Goal: Task Accomplishment & Management: Use online tool/utility

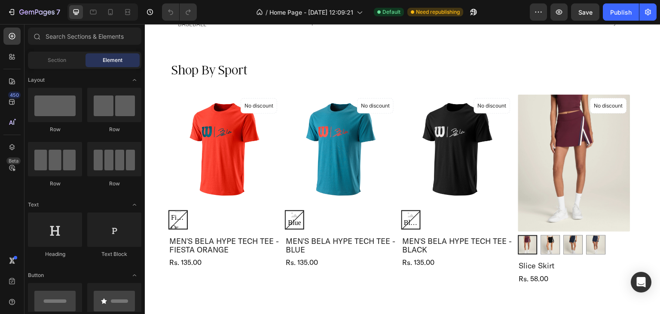
scroll to position [1055, 0]
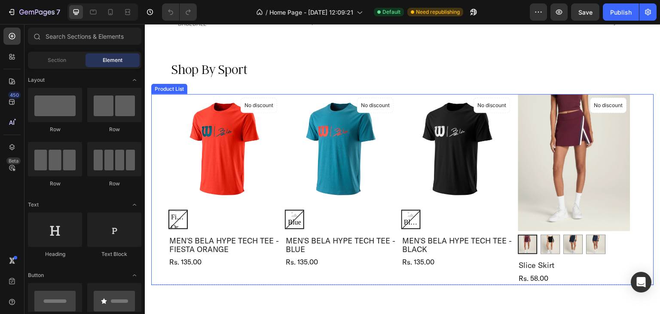
click at [255, 272] on div "(P) Images No discount Not be displayed when published Product Badge Fiesta Ora…" at bounding box center [224, 189] width 112 height 191
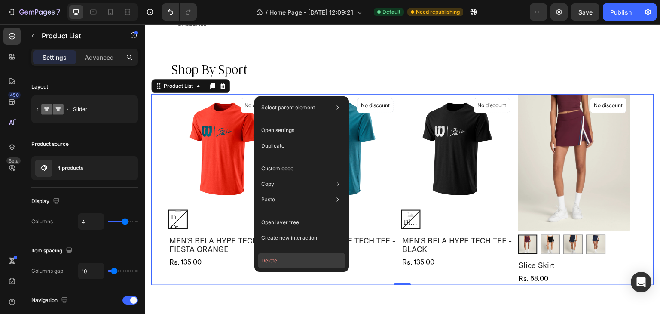
click at [266, 263] on button "Delete" at bounding box center [302, 260] width 88 height 15
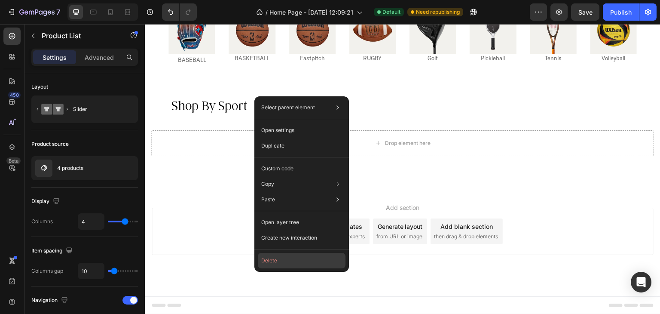
scroll to position [1018, 0]
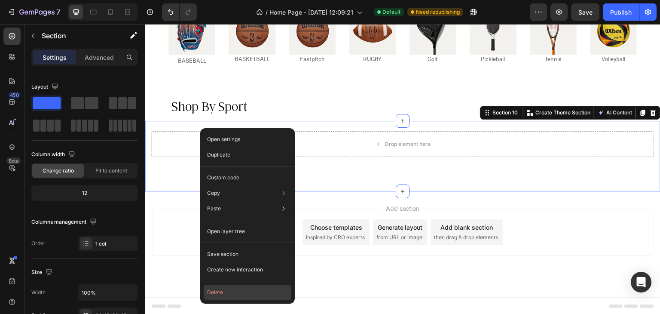
click at [248, 289] on button "Delete" at bounding box center [248, 292] width 88 height 15
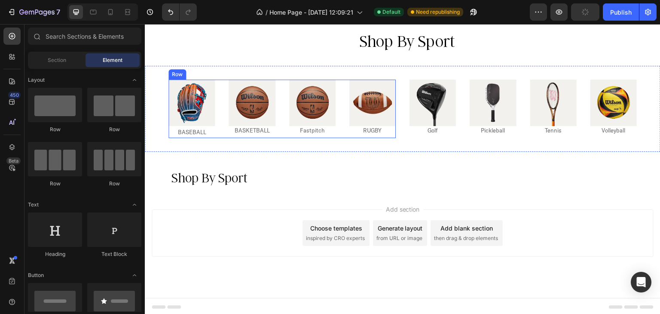
scroll to position [1022, 0]
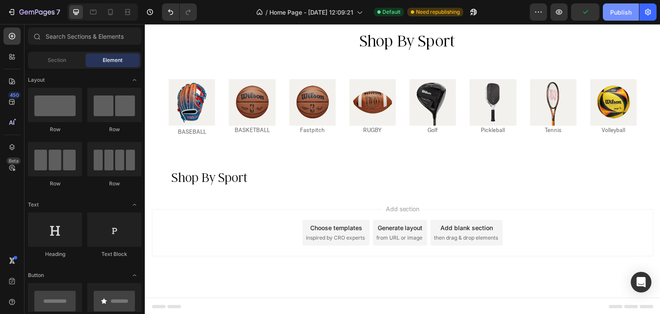
click at [621, 17] on button "Publish" at bounding box center [621, 11] width 36 height 17
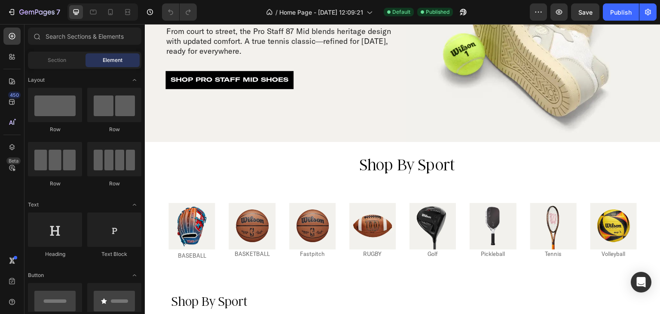
scroll to position [1022, 0]
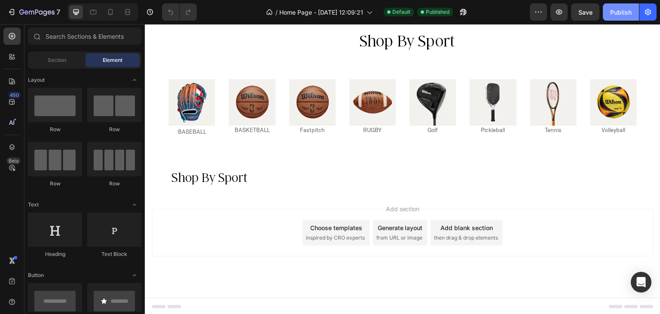
click at [615, 10] on div "Publish" at bounding box center [620, 12] width 21 height 9
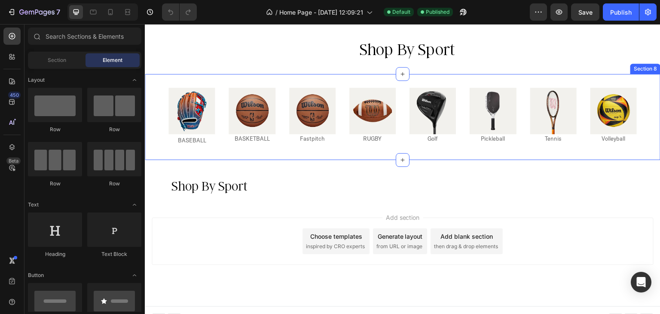
scroll to position [1022, 0]
